Goal: Entertainment & Leisure: Consume media (video, audio)

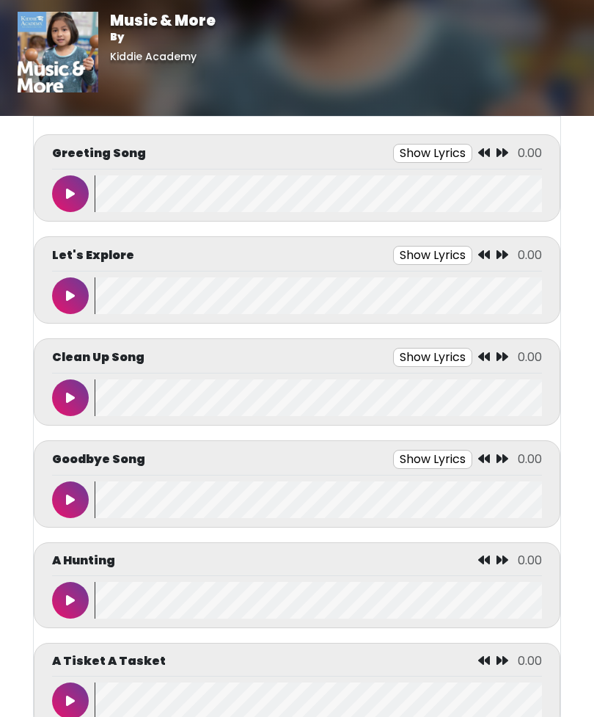
click at [76, 192] on button at bounding box center [70, 193] width 37 height 37
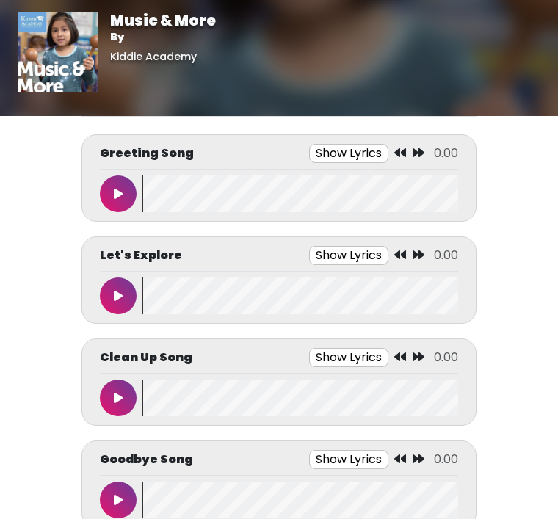
click at [115, 185] on button at bounding box center [118, 193] width 37 height 37
click at [330, 145] on button "Show Lyrics" at bounding box center [322, 153] width 79 height 19
click at [128, 189] on button at bounding box center [118, 193] width 37 height 37
click at [328, 148] on button "Show Lyrics" at bounding box center [322, 153] width 79 height 19
